Goal: Information Seeking & Learning: Learn about a topic

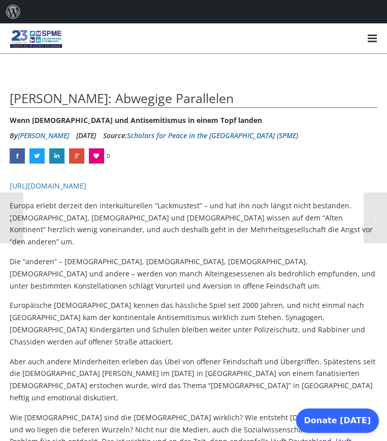
click at [105, 108] on h1 "[PERSON_NAME]: Abwegige Parallelen" at bounding box center [194, 98] width 368 height 18
drag, startPoint x: 103, startPoint y: 131, endPoint x: 61, endPoint y: 99, distance: 52.8
click at [61, 99] on span "[PERSON_NAME]: Abwegige Parallelen" at bounding box center [122, 97] width 224 height 17
copy span "[PERSON_NAME]: Abwegige Parallelen"
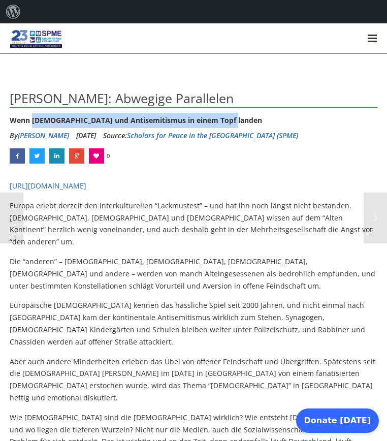
drag, startPoint x: 230, startPoint y: 162, endPoint x: 34, endPoint y: 163, distance: 196.1
click at [34, 128] on div "Wenn [DEMOGRAPHIC_DATA] und Antisemitismus in einem Topf landen" at bounding box center [194, 120] width 368 height 15
copy div "[DEMOGRAPHIC_DATA] und Antisemitismus in einem Topf landen"
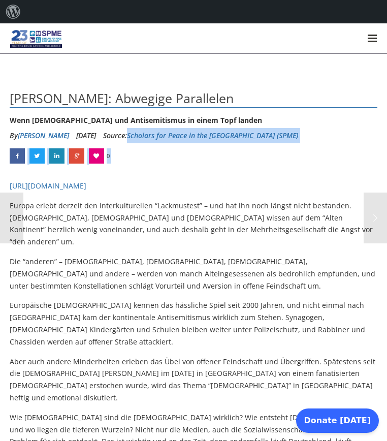
drag, startPoint x: 312, startPoint y: 176, endPoint x: 161, endPoint y: 183, distance: 152.1
copy div "Scholars for Peace in the [GEOGRAPHIC_DATA] (SPME) 0"
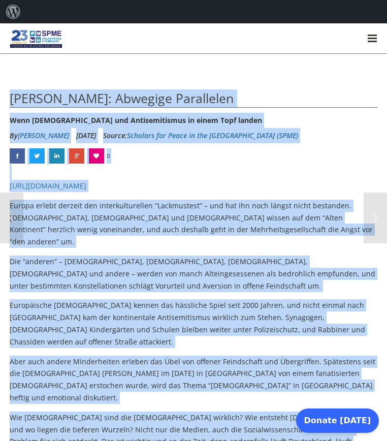
drag, startPoint x: 185, startPoint y: 245, endPoint x: 11, endPoint y: 100, distance: 227.3
copy div "Lore. Ipsumd S. Ametcon: Adipisci Elitseddoe Temp Incididuntut lab Etdoloremagn…"
